Goal: Download file/media

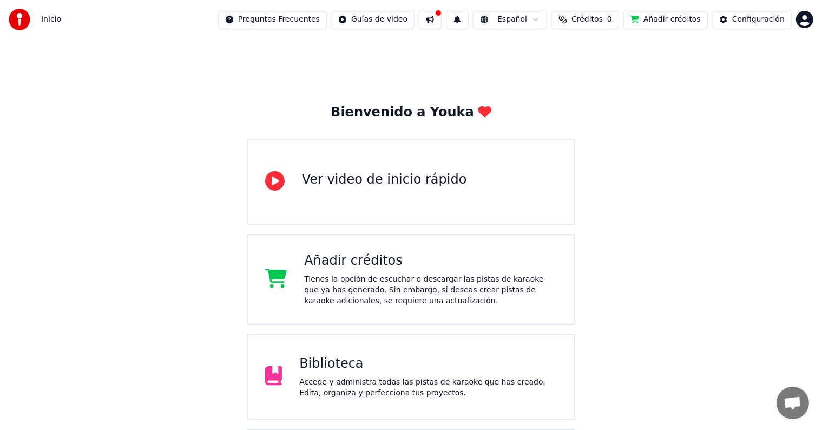
click at [342, 369] on div "Biblioteca" at bounding box center [428, 363] width 258 height 17
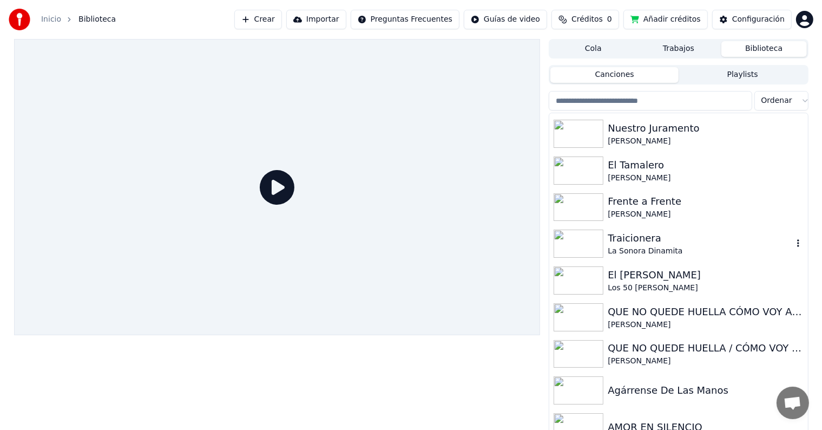
scroll to position [162, 0]
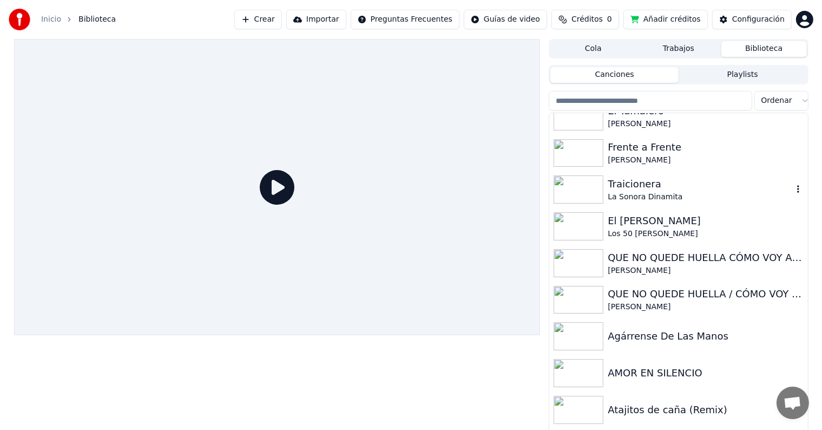
click at [638, 190] on div "Traicionera" at bounding box center [700, 183] width 184 height 15
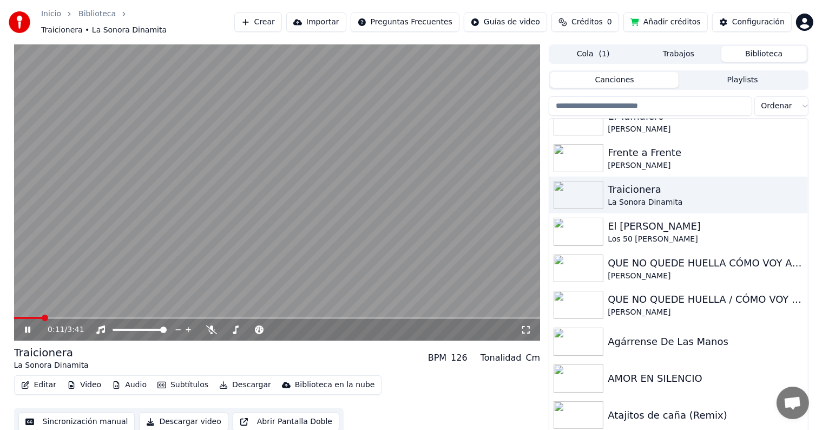
click at [522, 325] on icon at bounding box center [525, 329] width 11 height 9
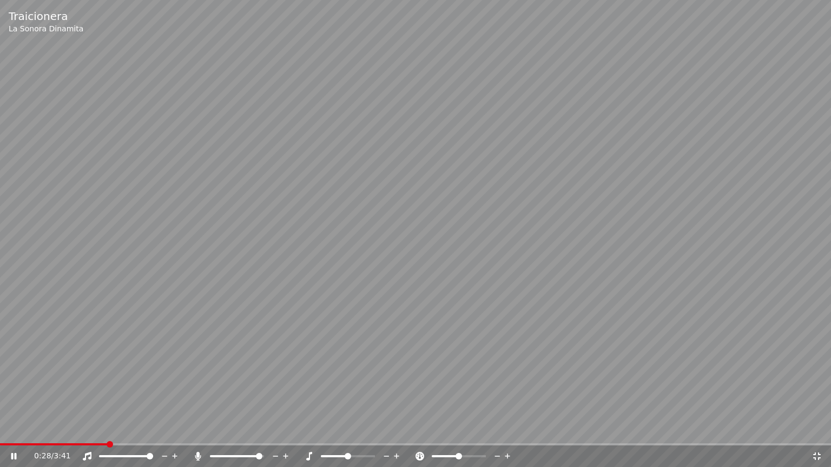
click at [262, 429] on span at bounding box center [259, 456] width 6 height 6
click at [210, 429] on span at bounding box center [213, 456] width 6 height 6
click at [817, 429] on icon at bounding box center [817, 456] width 11 height 9
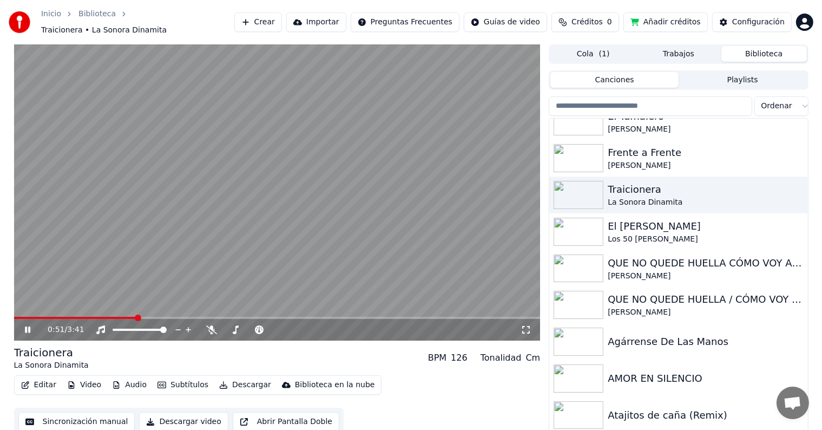
click at [28, 326] on icon at bounding box center [27, 329] width 5 height 6
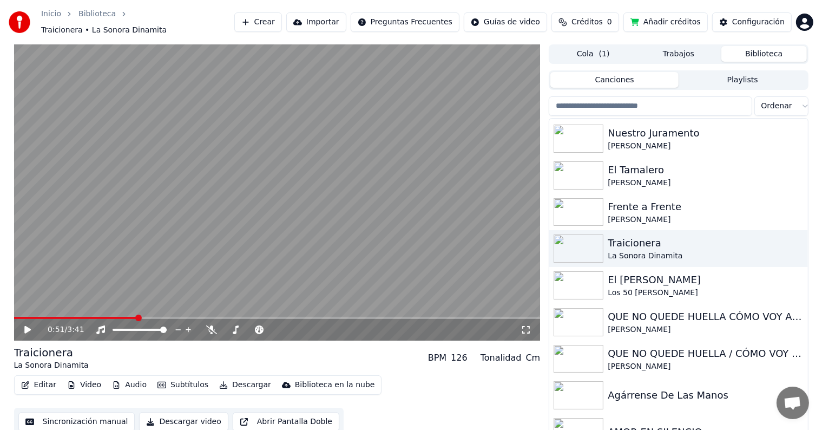
click at [641, 101] on input "search" at bounding box center [650, 105] width 203 height 19
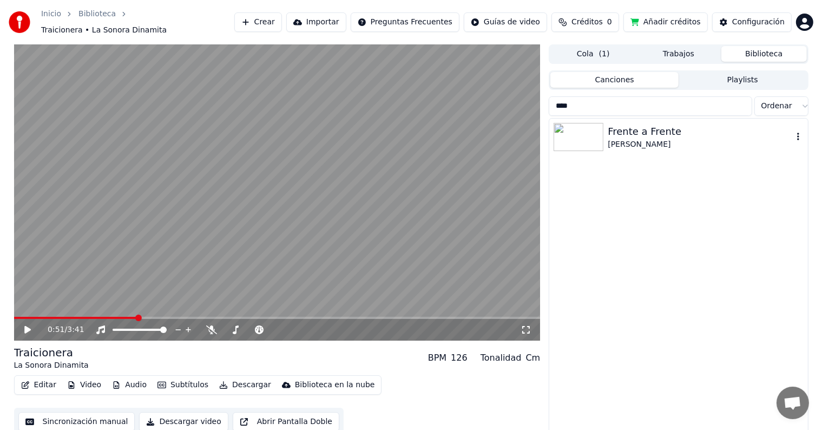
type input "****"
click at [577, 131] on img at bounding box center [578, 137] width 50 height 28
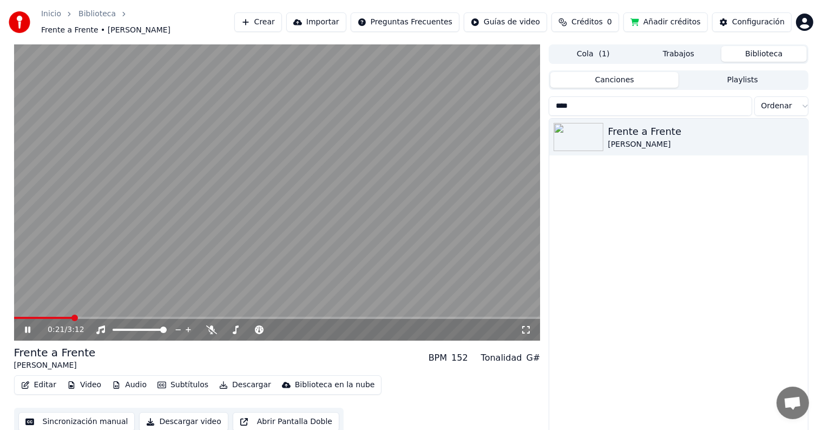
click at [30, 326] on icon at bounding box center [27, 329] width 5 height 6
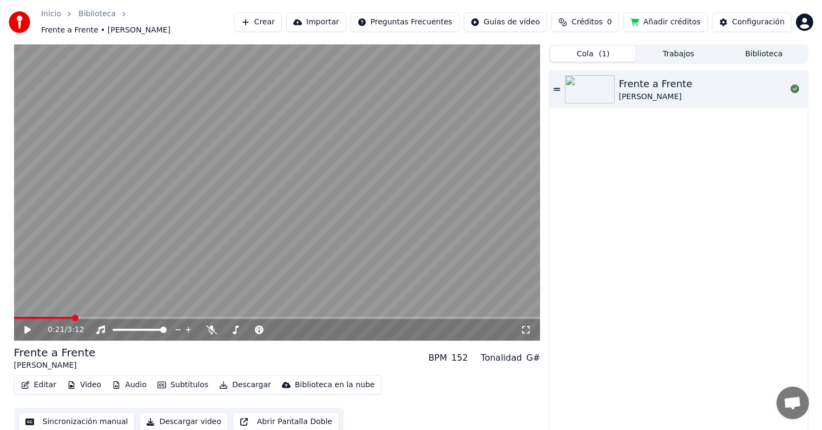
click at [592, 50] on button "Cola ( 1 )" at bounding box center [592, 54] width 85 height 16
click at [672, 49] on button "Trabajos" at bounding box center [678, 54] width 85 height 16
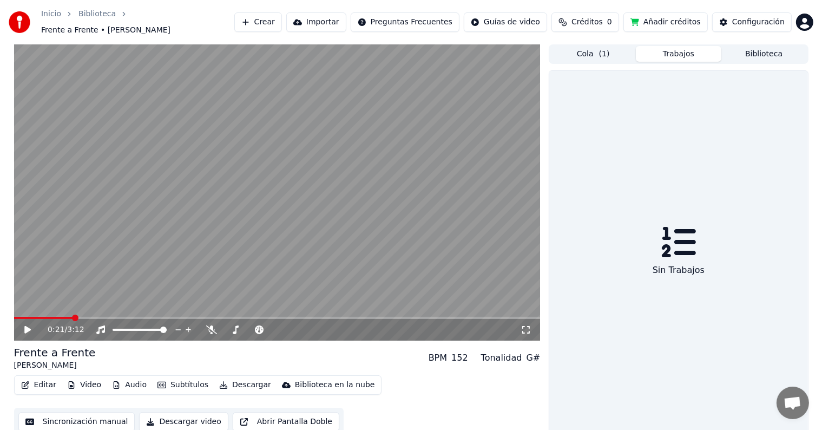
click at [778, 49] on button "Biblioteca" at bounding box center [763, 54] width 85 height 16
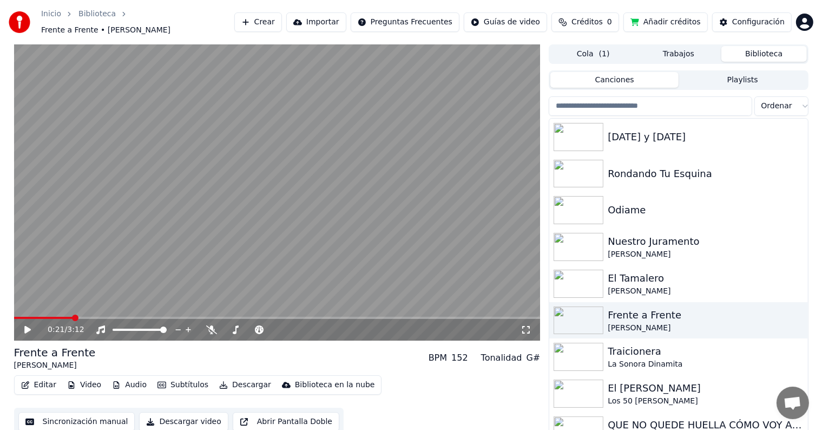
click at [630, 105] on input "search" at bounding box center [650, 105] width 203 height 19
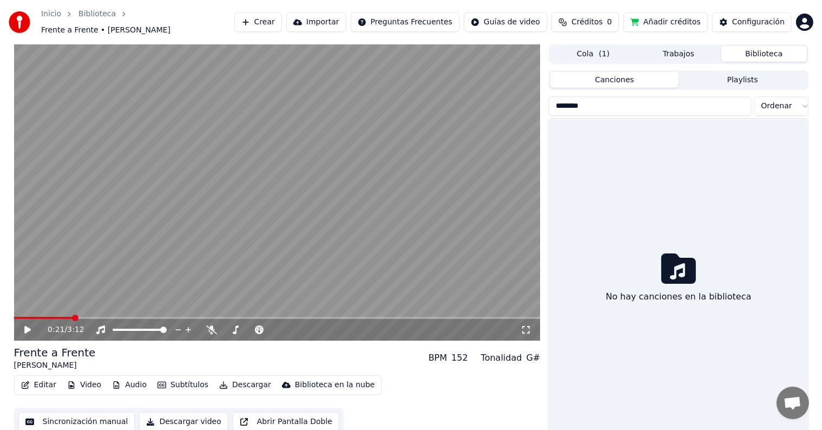
type input "********"
click at [632, 76] on button "Canciones" at bounding box center [614, 80] width 128 height 16
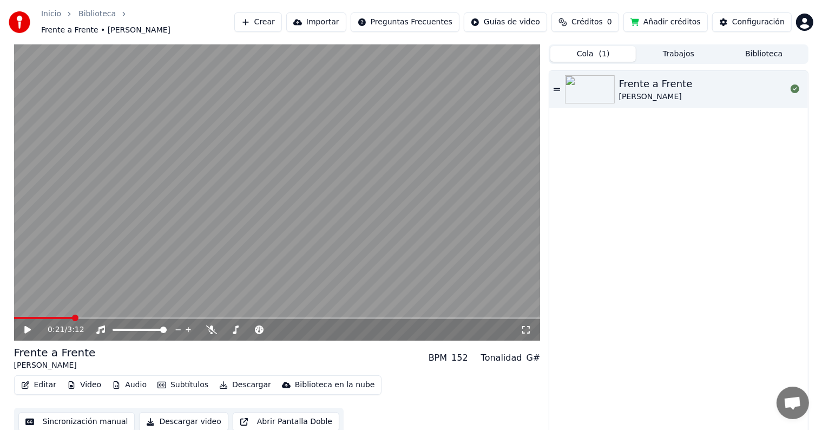
click at [601, 50] on span "( 1 )" at bounding box center [604, 54] width 11 height 11
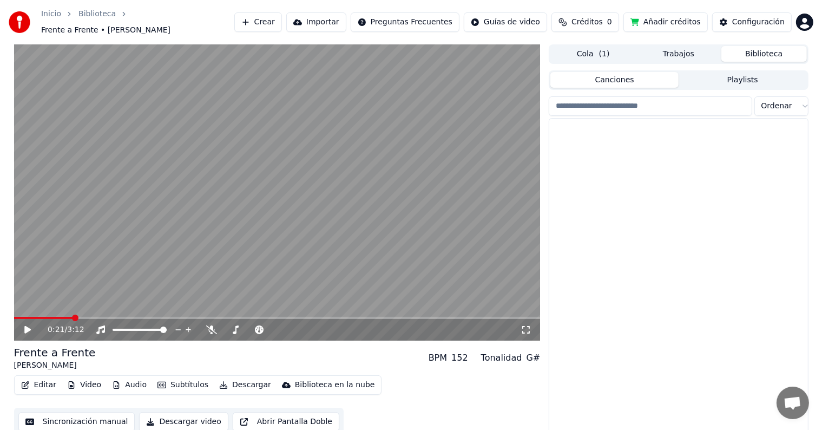
click at [766, 46] on button "Biblioteca" at bounding box center [763, 54] width 85 height 16
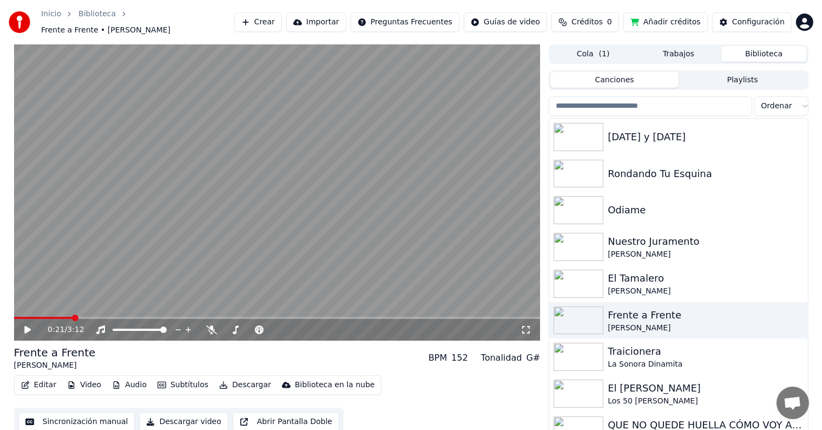
click at [676, 99] on input "search" at bounding box center [650, 105] width 203 height 19
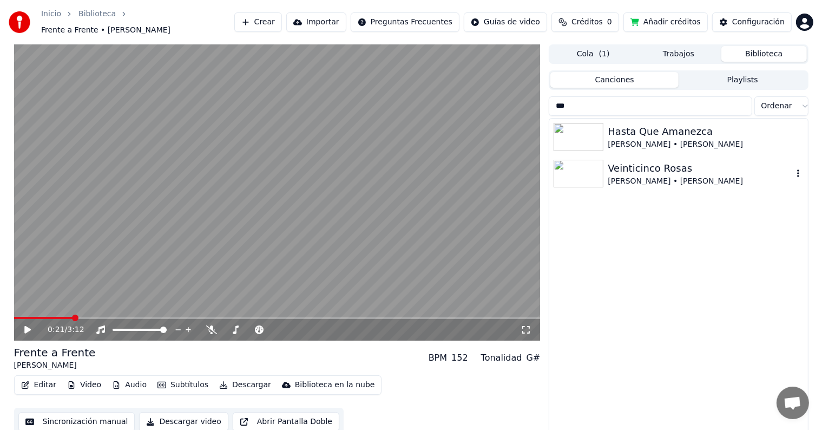
type input "***"
click at [578, 167] on img at bounding box center [578, 174] width 50 height 28
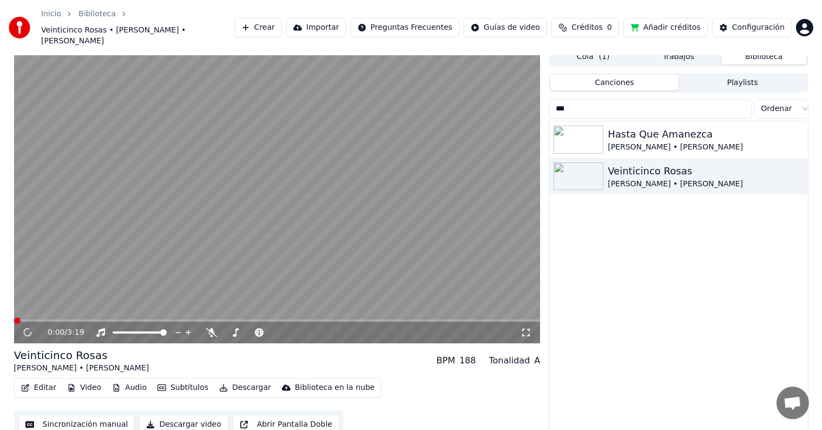
scroll to position [10, 0]
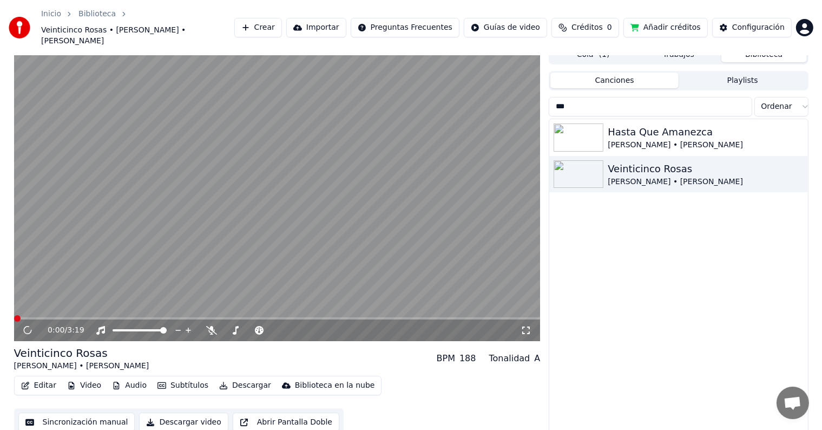
click at [227, 378] on button "Descargar" at bounding box center [245, 385] width 61 height 15
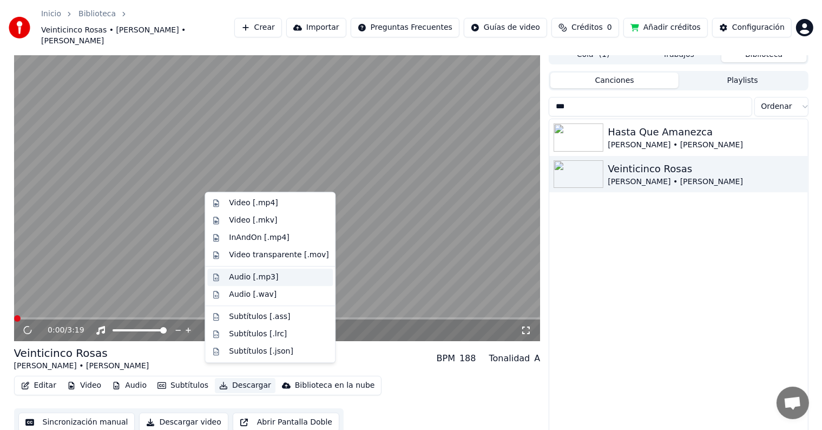
click at [256, 278] on div "Audio [.mp3]" at bounding box center [253, 277] width 49 height 11
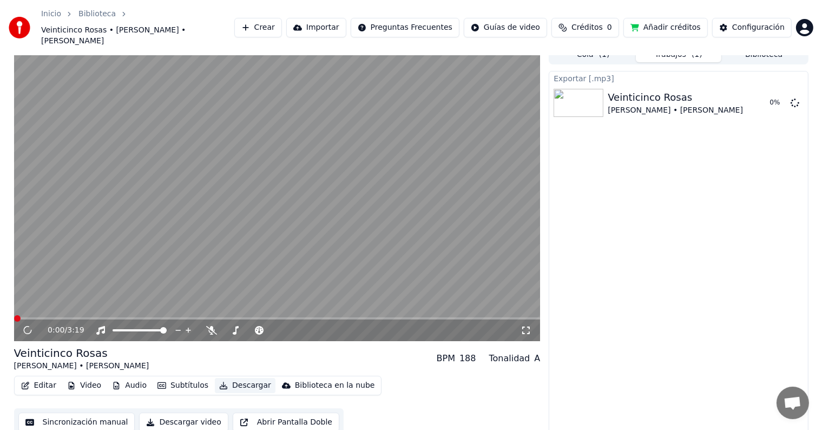
scroll to position [6, 0]
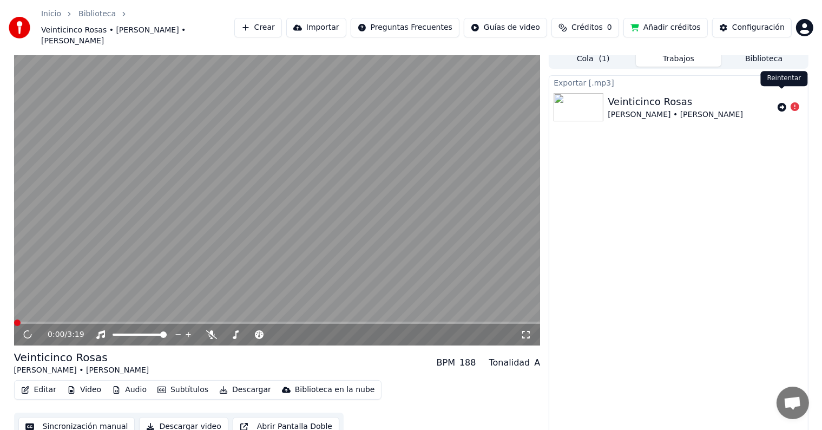
click at [782, 103] on icon at bounding box center [781, 107] width 9 height 9
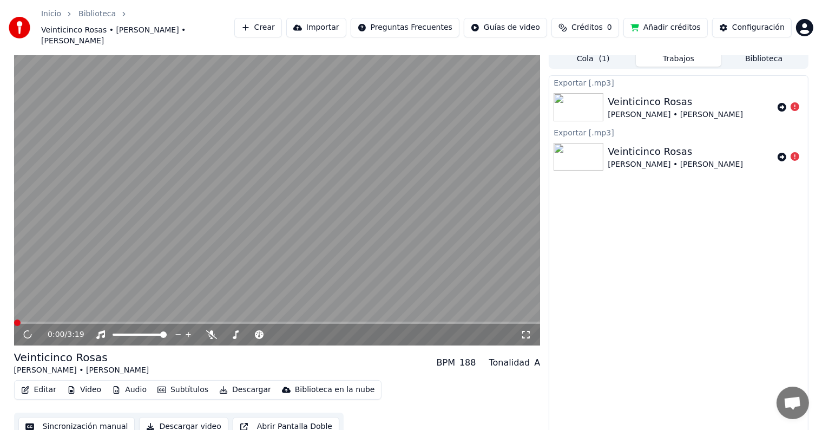
click at [579, 143] on img at bounding box center [578, 157] width 50 height 28
click at [27, 329] on icon at bounding box center [28, 334] width 10 height 11
click at [160, 324] on div "0:00 / 3:19" at bounding box center [277, 335] width 526 height 22
click at [165, 321] on span at bounding box center [277, 322] width 526 height 2
click at [229, 382] on button "Descargar" at bounding box center [245, 389] width 61 height 15
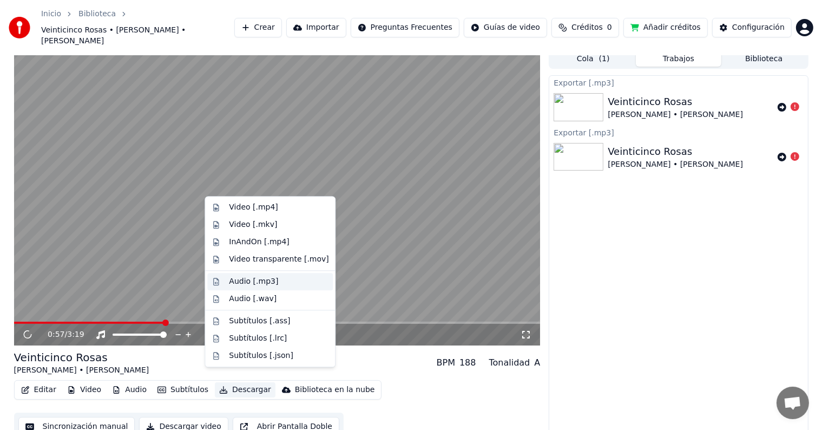
click at [260, 281] on div "Audio [.mp3]" at bounding box center [253, 281] width 49 height 11
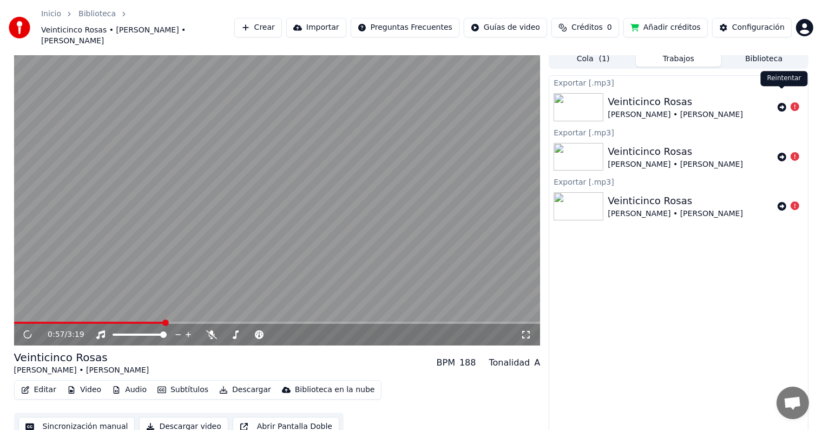
click at [781, 103] on icon at bounding box center [781, 107] width 9 height 9
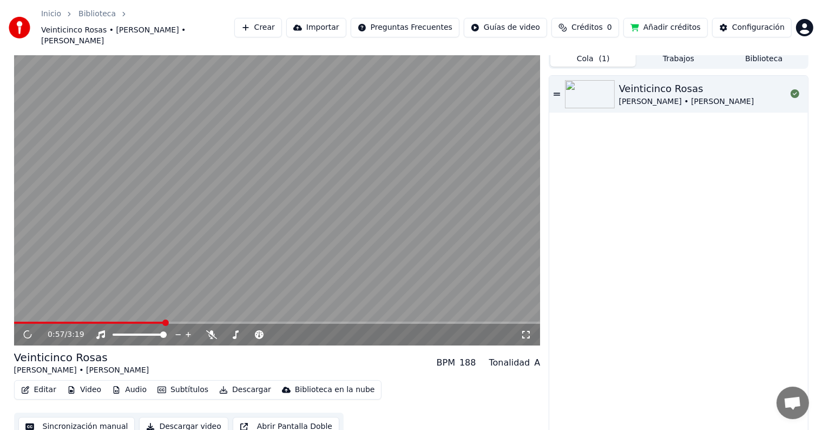
click at [604, 54] on span "( 1 )" at bounding box center [604, 59] width 11 height 11
click at [669, 96] on div "[PERSON_NAME] • [PERSON_NAME]" at bounding box center [686, 101] width 135 height 11
click at [656, 96] on div "[PERSON_NAME] • [PERSON_NAME]" at bounding box center [686, 101] width 135 height 11
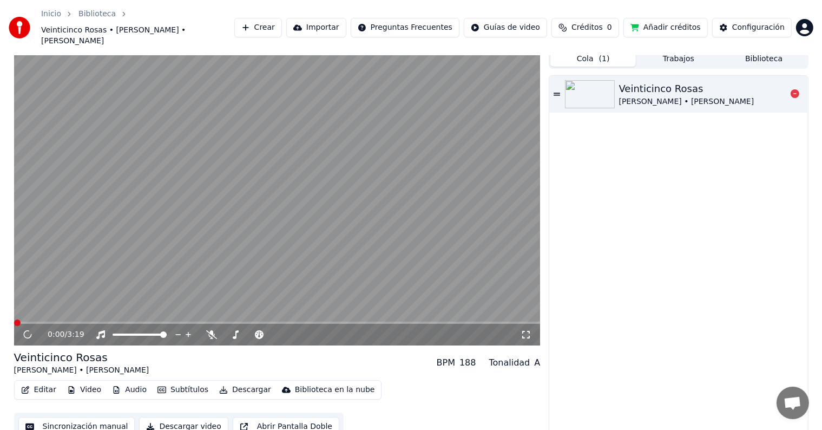
click at [656, 96] on div "[PERSON_NAME] • [PERSON_NAME]" at bounding box center [686, 101] width 135 height 11
click at [795, 89] on icon at bounding box center [794, 93] width 9 height 9
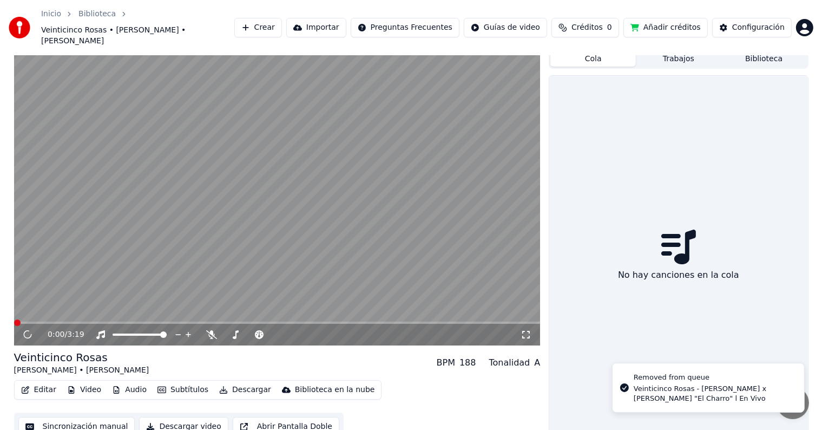
click at [760, 55] on button "Biblioteca" at bounding box center [763, 59] width 85 height 16
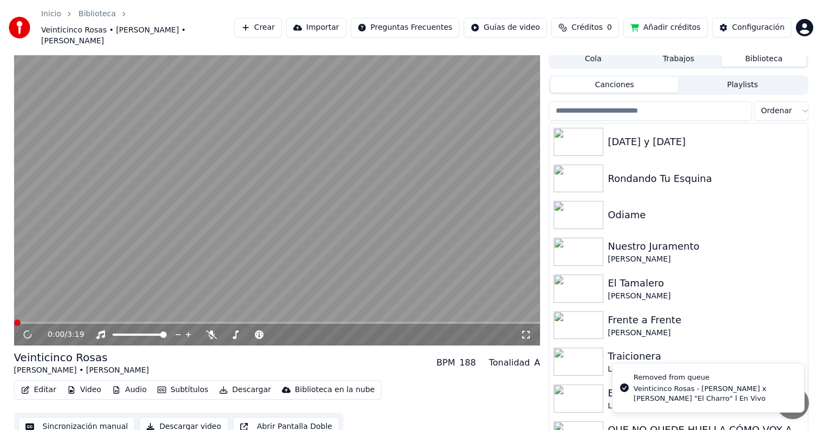
click at [647, 101] on input "search" at bounding box center [650, 110] width 203 height 19
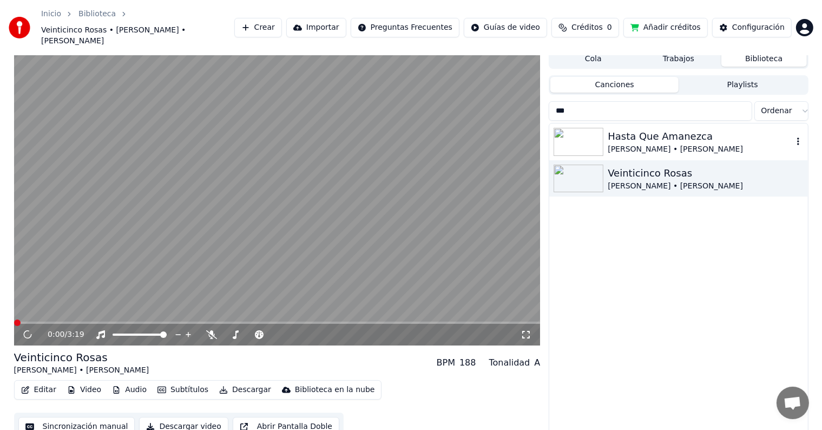
type input "***"
click at [594, 134] on img at bounding box center [578, 142] width 50 height 28
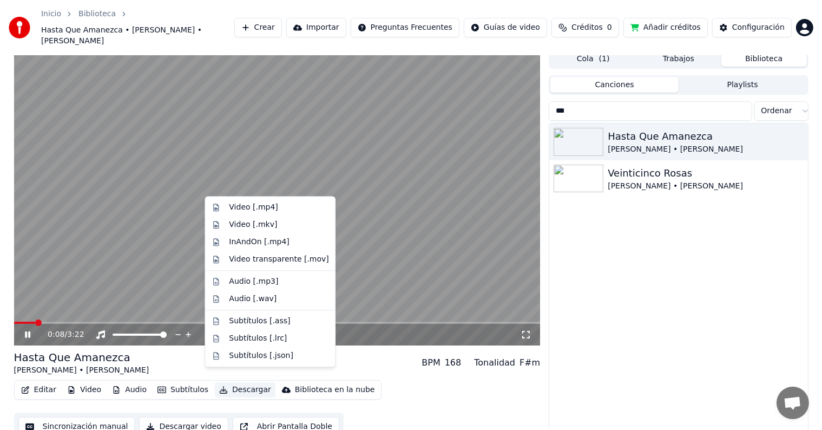
click at [217, 383] on button "Descargar" at bounding box center [245, 389] width 61 height 15
click at [262, 286] on div "Audio [.mp3]" at bounding box center [253, 281] width 49 height 11
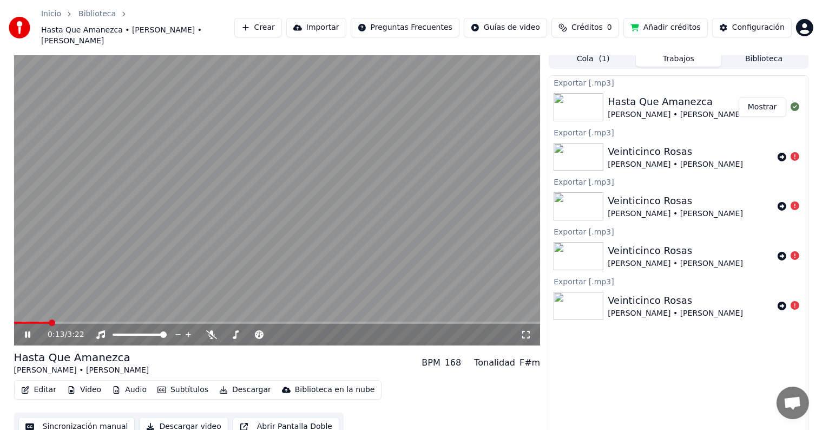
click at [762, 97] on button "Mostrar" at bounding box center [762, 106] width 48 height 19
click at [30, 331] on icon at bounding box center [27, 334] width 5 height 6
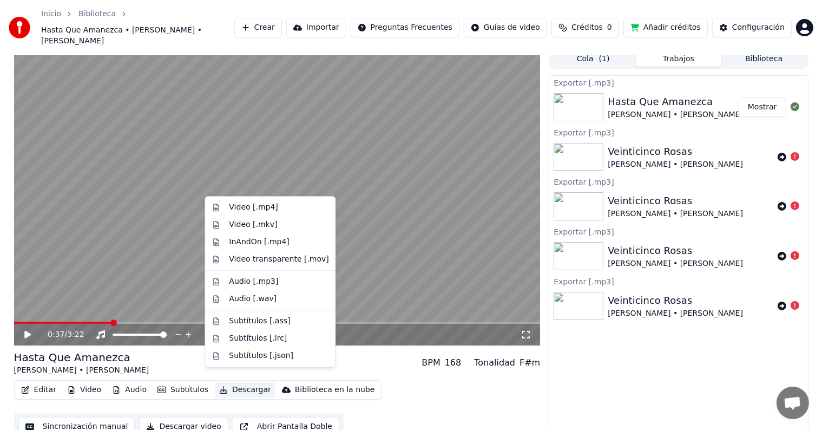
click at [219, 386] on icon "button" at bounding box center [223, 390] width 9 height 8
click at [275, 258] on div "Video transparente [.mov]" at bounding box center [279, 259] width 100 height 11
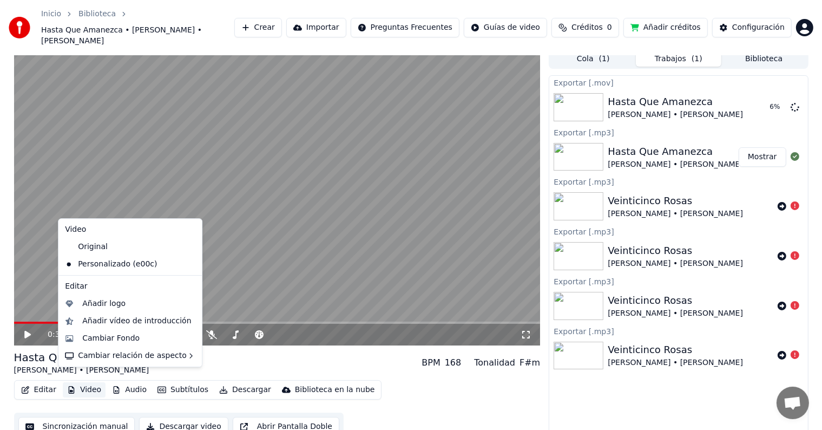
click at [80, 382] on button "Video" at bounding box center [84, 389] width 43 height 15
click at [127, 341] on div "Cambiar Fondo" at bounding box center [110, 338] width 57 height 11
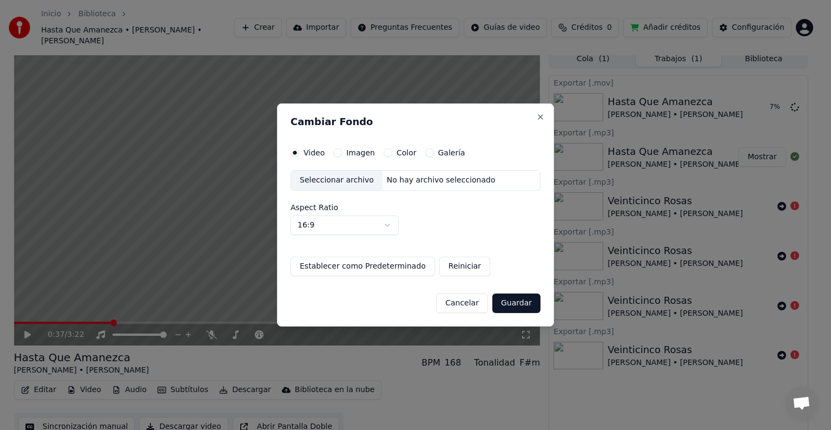
click at [474, 300] on button "Cancelar" at bounding box center [462, 302] width 52 height 19
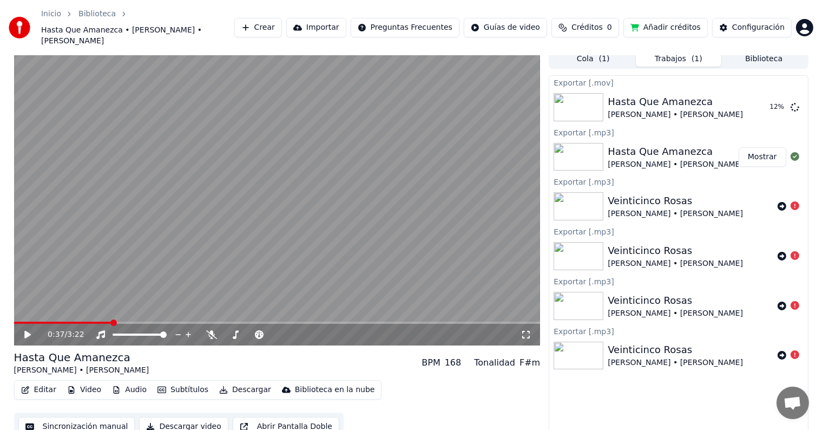
click at [337, 18] on button "Importar" at bounding box center [316, 27] width 60 height 19
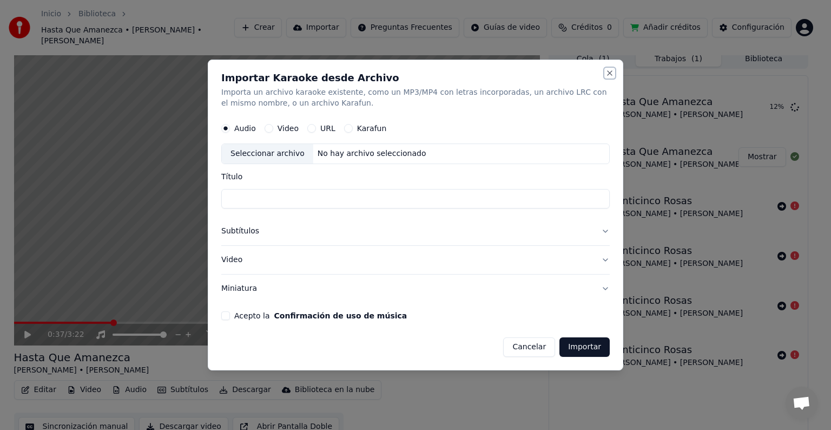
click at [610, 76] on button "Close" at bounding box center [609, 73] width 9 height 9
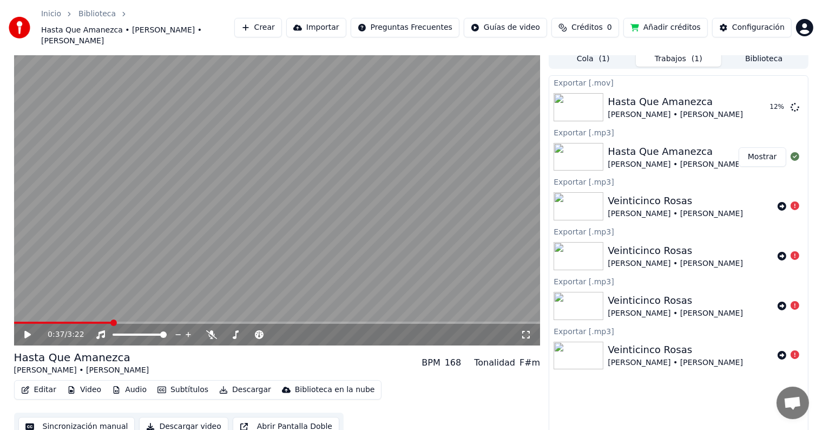
click at [282, 23] on button "Crear" at bounding box center [258, 27] width 48 height 19
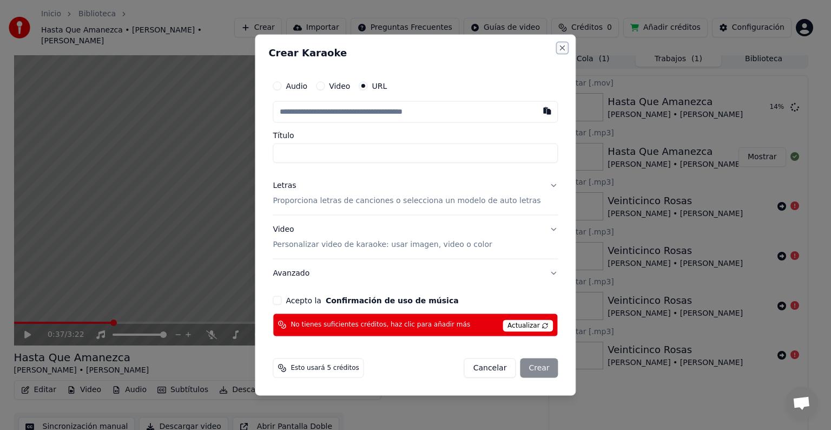
click at [558, 49] on button "Close" at bounding box center [562, 48] width 9 height 9
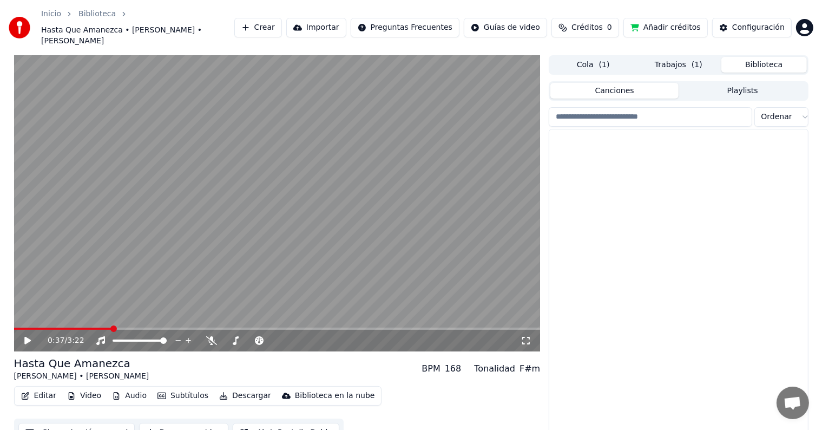
click at [770, 57] on button "Biblioteca" at bounding box center [763, 65] width 85 height 16
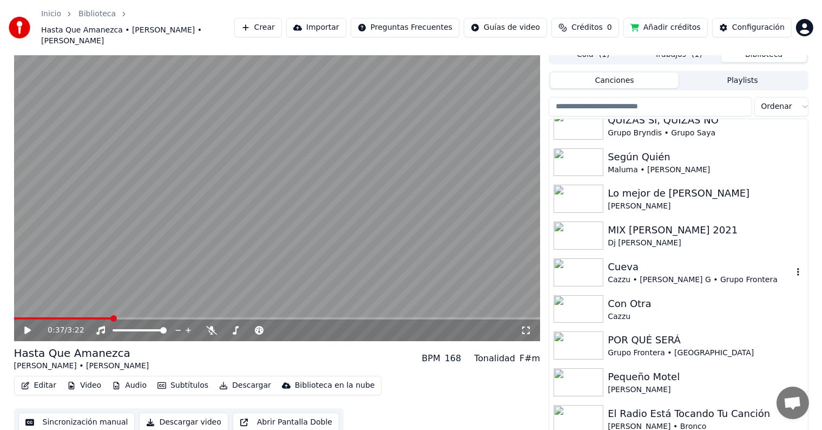
scroll to position [913, 0]
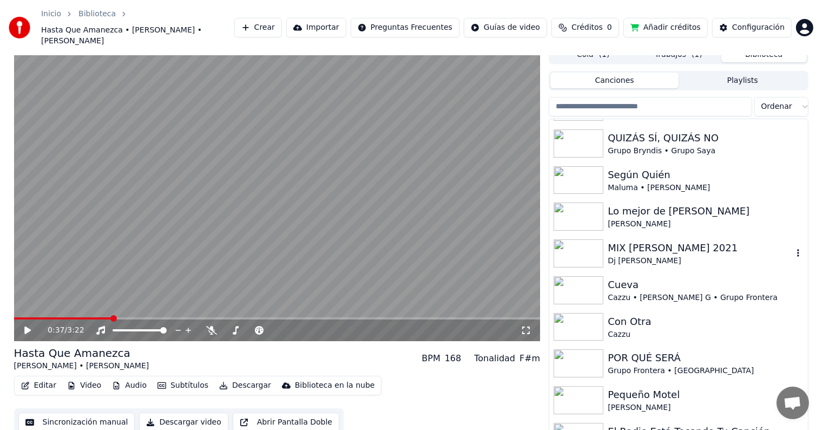
click at [629, 243] on div "MIX [PERSON_NAME] 2021" at bounding box center [700, 247] width 184 height 15
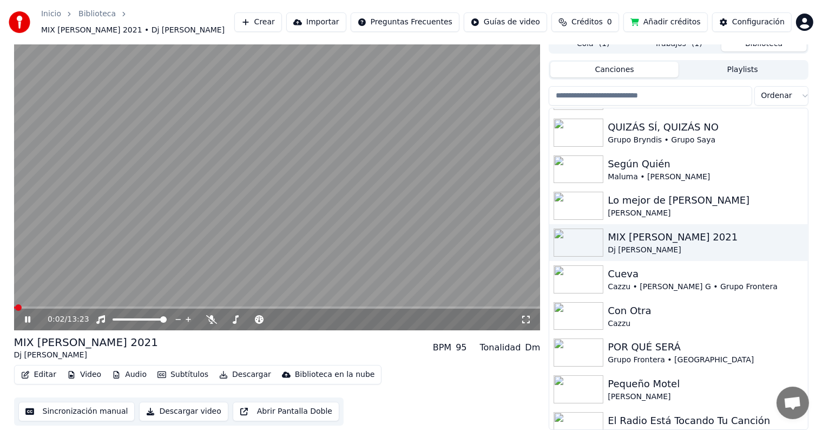
click at [26, 319] on icon at bounding box center [27, 319] width 5 height 6
